Goal: Information Seeking & Learning: Check status

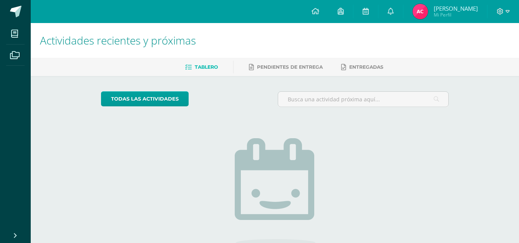
click at [422, 11] on img at bounding box center [419, 11] width 15 height 15
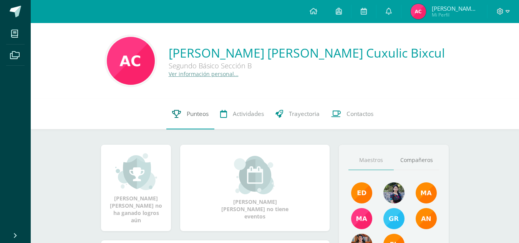
click at [184, 111] on link "Punteos" at bounding box center [190, 114] width 48 height 31
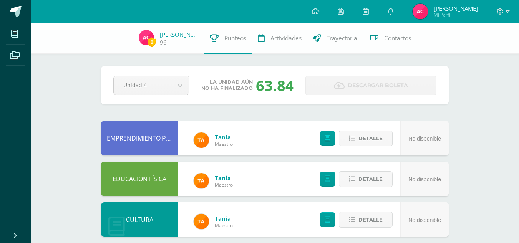
scroll to position [416, 0]
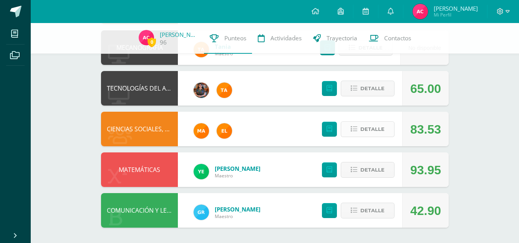
click at [370, 129] on span "Detalle" at bounding box center [372, 129] width 24 height 14
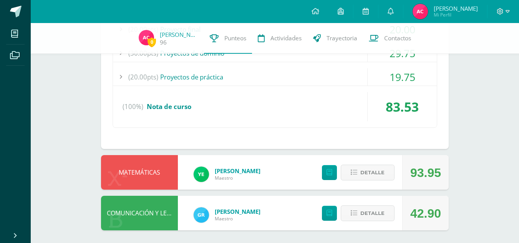
scroll to position [612, 0]
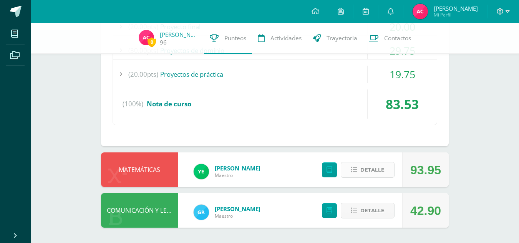
click at [355, 175] on button "Detalle" at bounding box center [368, 170] width 54 height 16
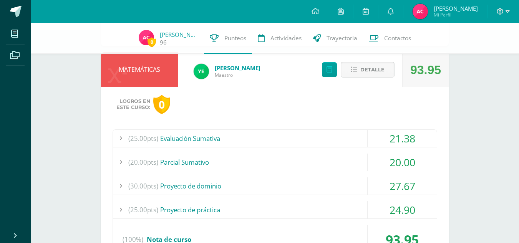
scroll to position [711, 0]
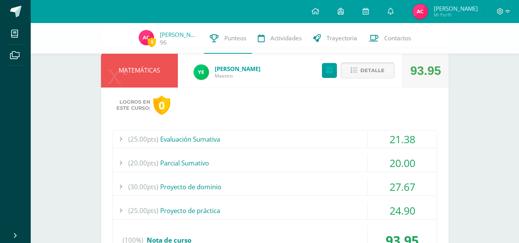
click at [354, 73] on icon at bounding box center [353, 70] width 7 height 7
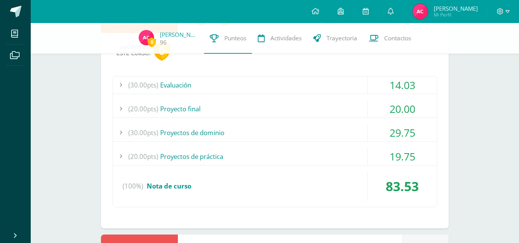
scroll to position [529, 0]
click at [404, 160] on div "19.75" at bounding box center [401, 157] width 69 height 17
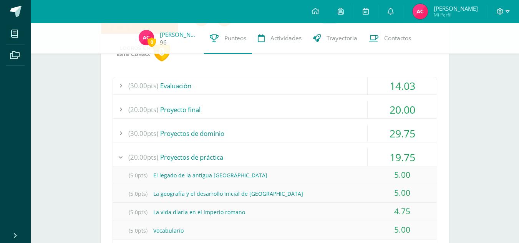
click at [404, 160] on div "19.75" at bounding box center [401, 157] width 69 height 17
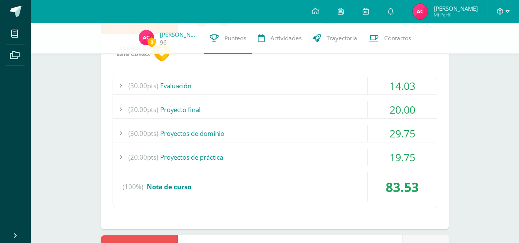
click at [395, 136] on div "29.75" at bounding box center [401, 133] width 69 height 17
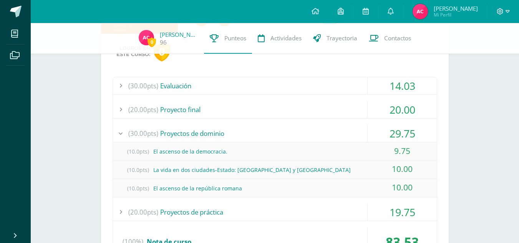
click at [415, 131] on div "29.75" at bounding box center [401, 133] width 69 height 17
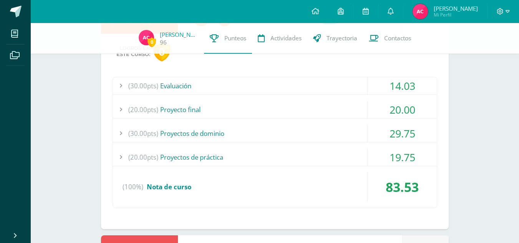
scroll to position [612, 0]
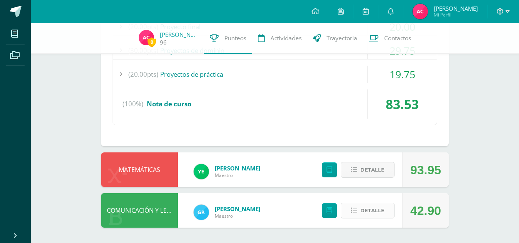
click at [365, 209] on span "Detalle" at bounding box center [372, 210] width 24 height 14
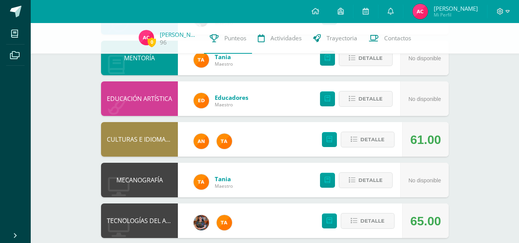
scroll to position [0, 0]
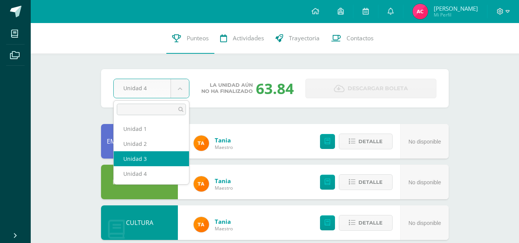
select select "Unidad 3"
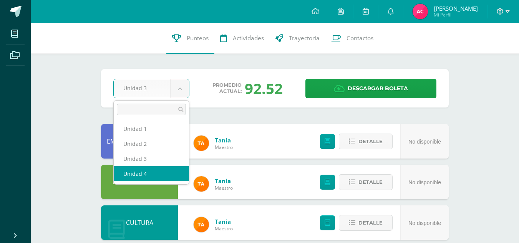
select select "Unidad 4"
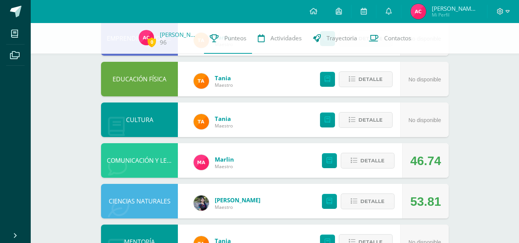
scroll to position [416, 0]
